Goal: Information Seeking & Learning: Understand process/instructions

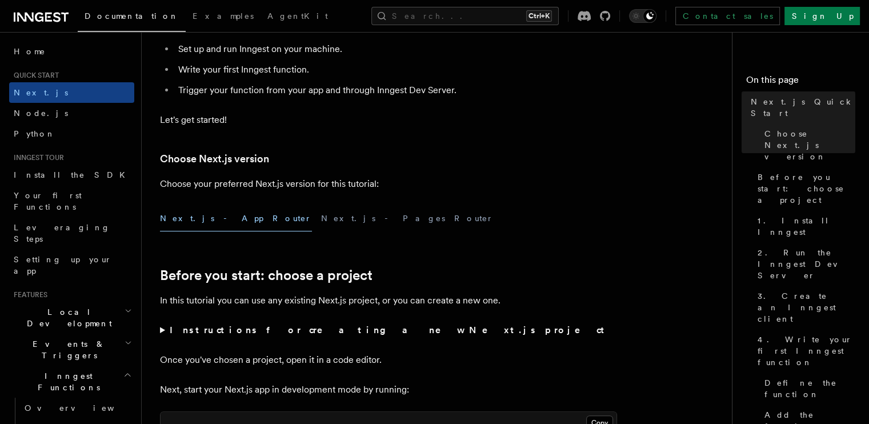
scroll to position [171, 0]
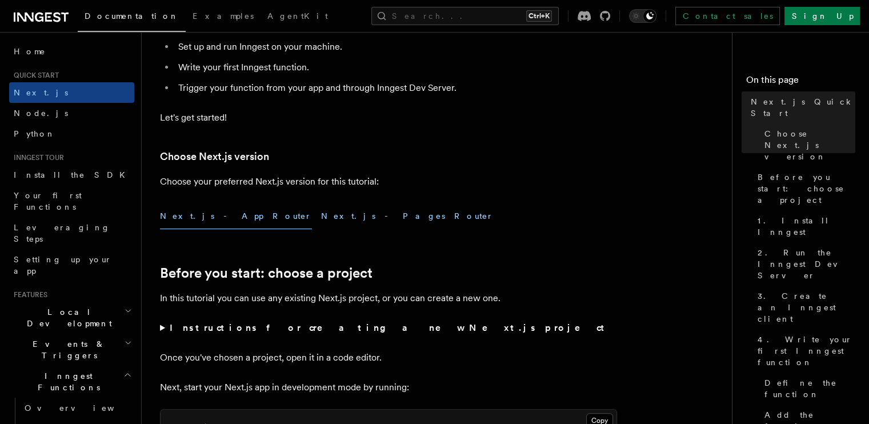
click at [321, 219] on button "Next.js - Pages Router" at bounding box center [407, 216] width 173 height 26
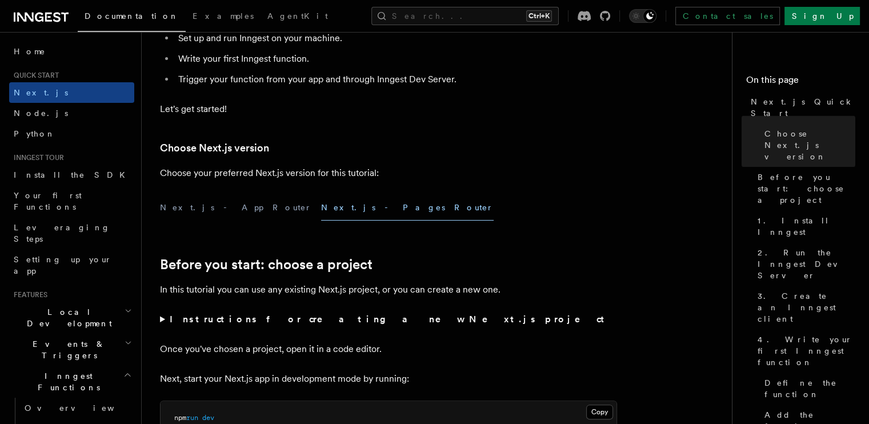
scroll to position [171, 0]
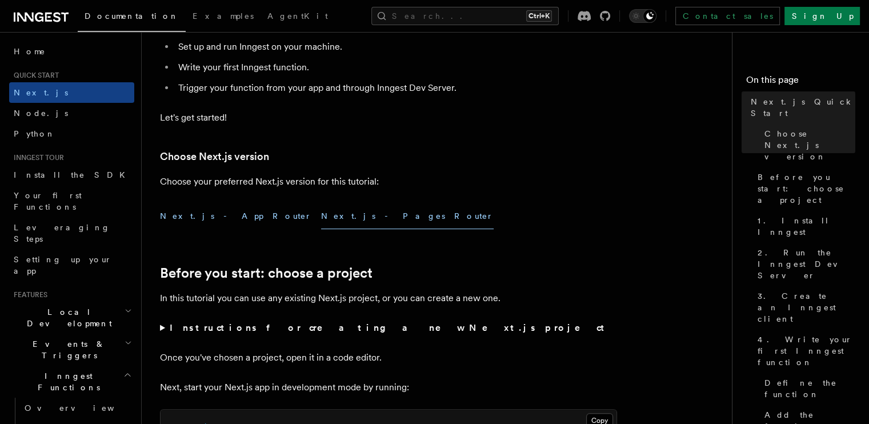
click at [211, 214] on button "Next.js - App Router" at bounding box center [236, 216] width 152 height 26
click at [321, 214] on button "Next.js - Pages Router" at bounding box center [407, 216] width 173 height 26
click at [215, 215] on button "Next.js - App Router" at bounding box center [236, 216] width 152 height 26
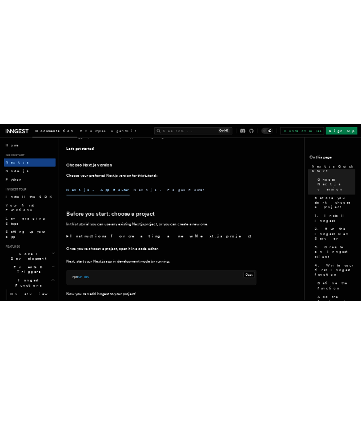
scroll to position [229, 0]
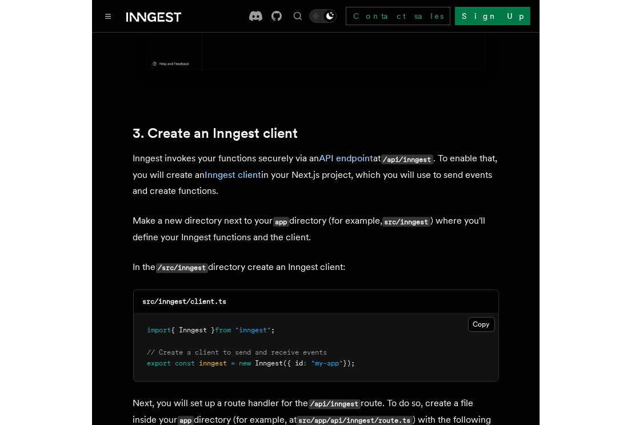
scroll to position [1261, 0]
